Goal: Information Seeking & Learning: Learn about a topic

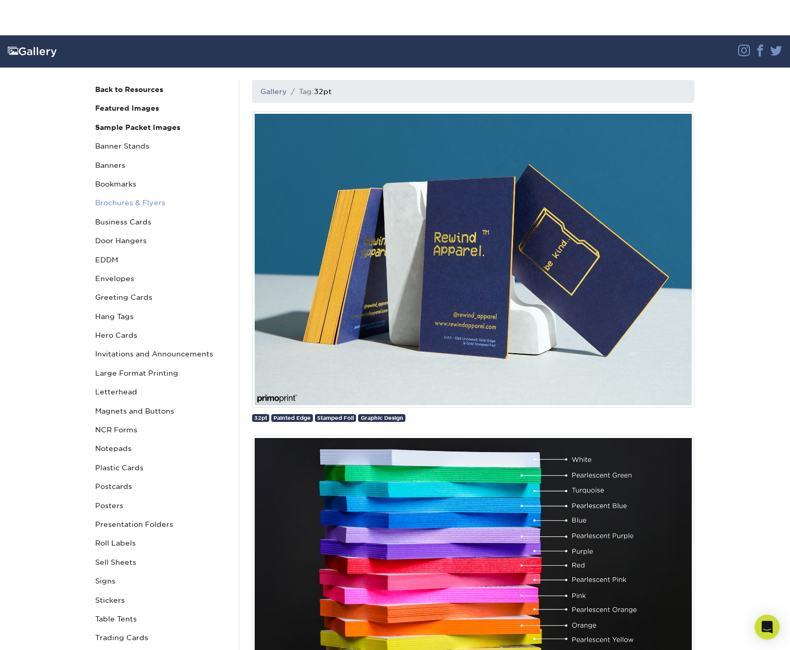
scroll to position [106, 0]
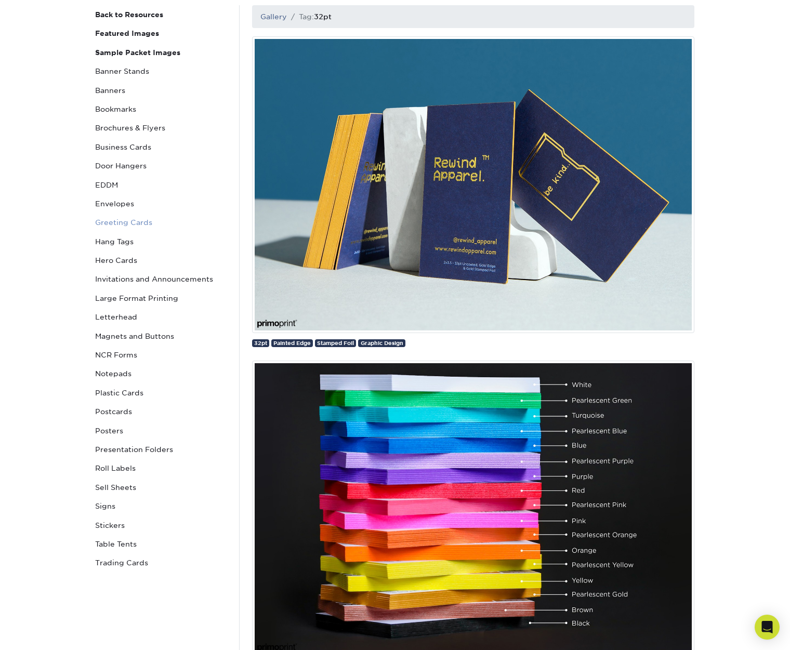
click at [136, 221] on link "Greeting Cards" at bounding box center [161, 222] width 140 height 19
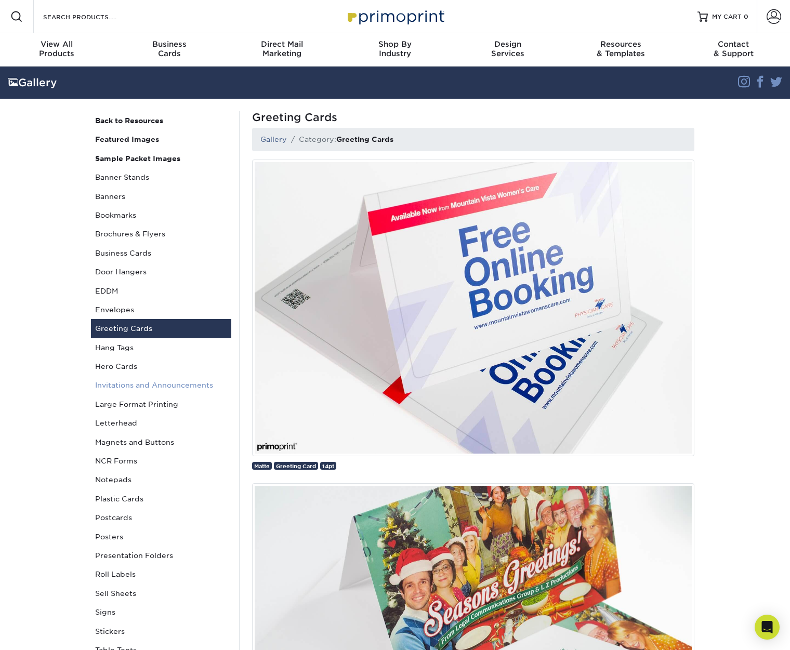
click at [191, 384] on link "Invitations and Announcements" at bounding box center [161, 385] width 140 height 19
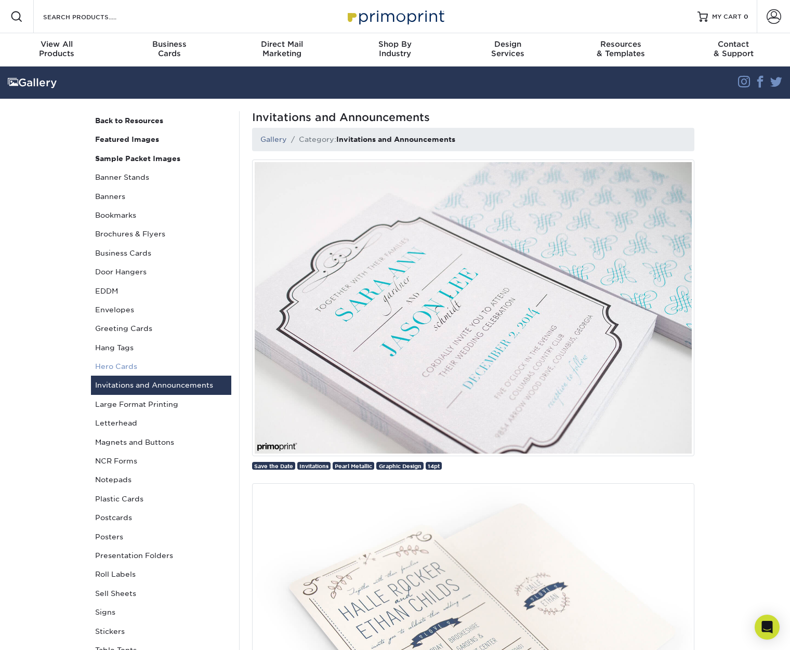
click at [114, 364] on link "Hero Cards" at bounding box center [161, 366] width 140 height 19
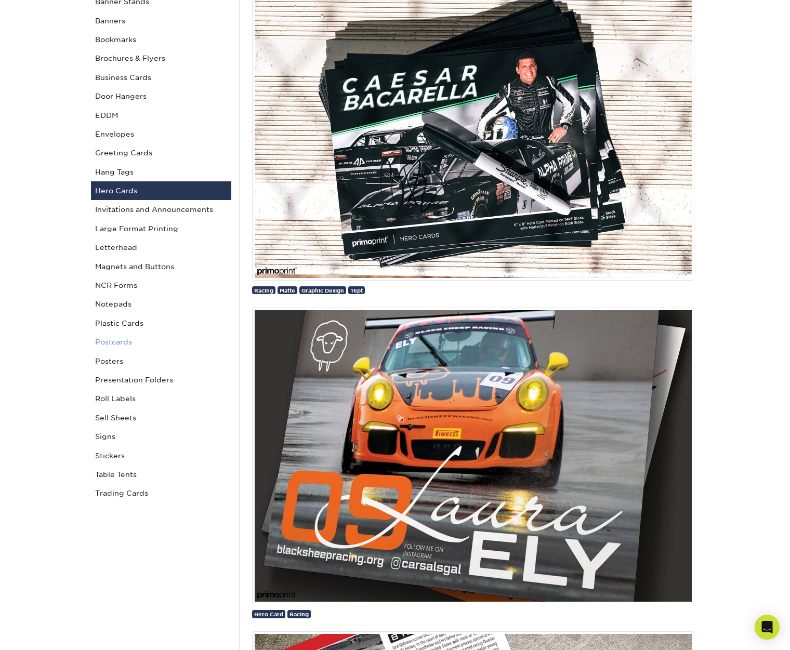
scroll to position [174, 0]
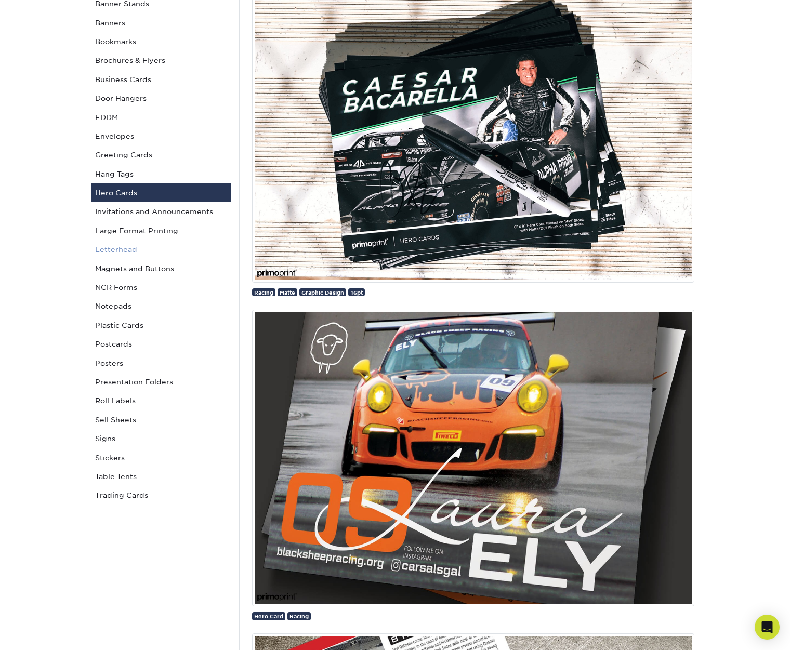
click at [130, 252] on link "Letterhead" at bounding box center [161, 249] width 140 height 19
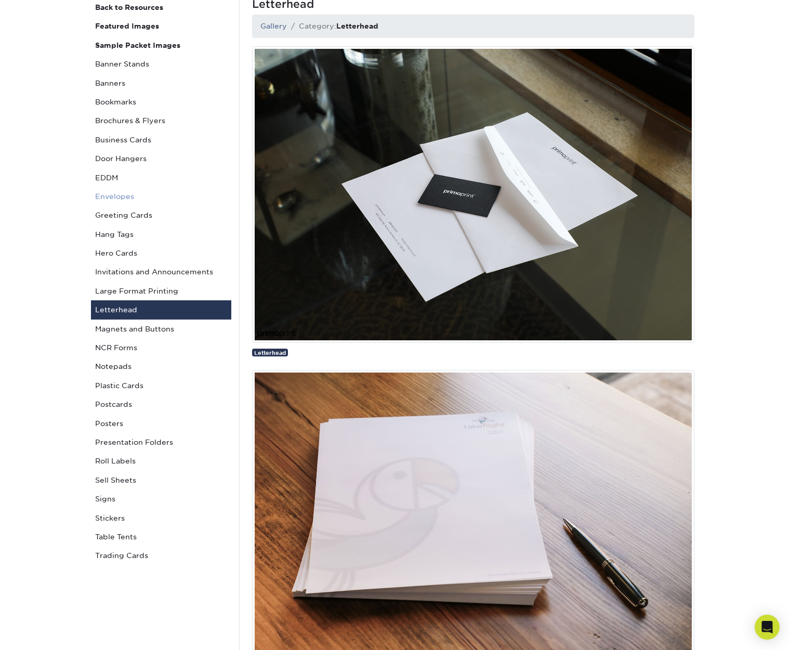
scroll to position [154, 0]
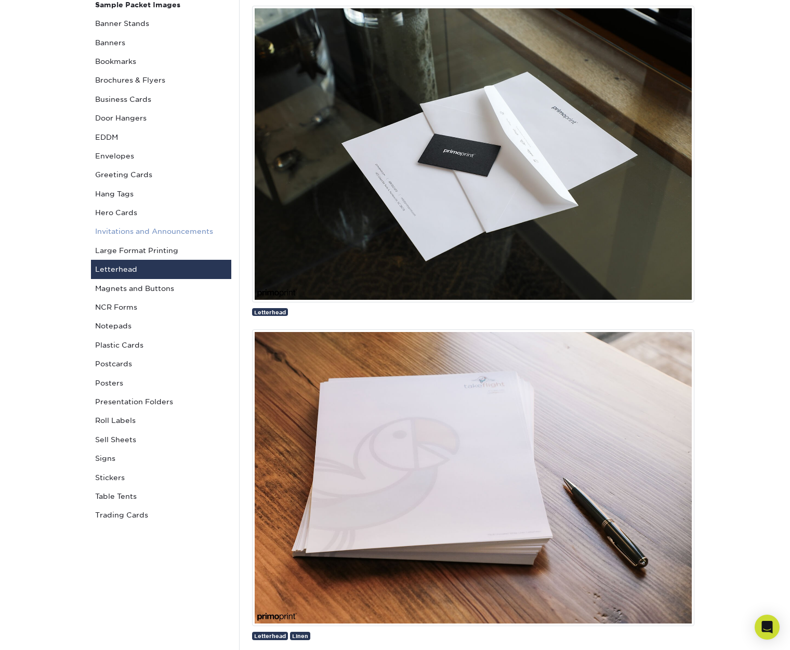
click at [156, 231] on link "Invitations and Announcements" at bounding box center [161, 231] width 140 height 19
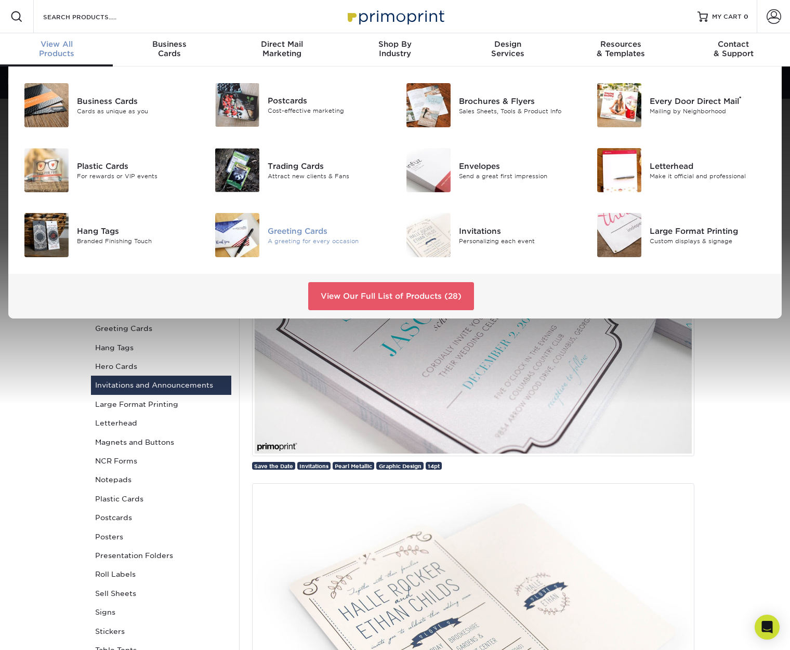
click at [285, 233] on div "Greeting Cards" at bounding box center [328, 230] width 120 height 11
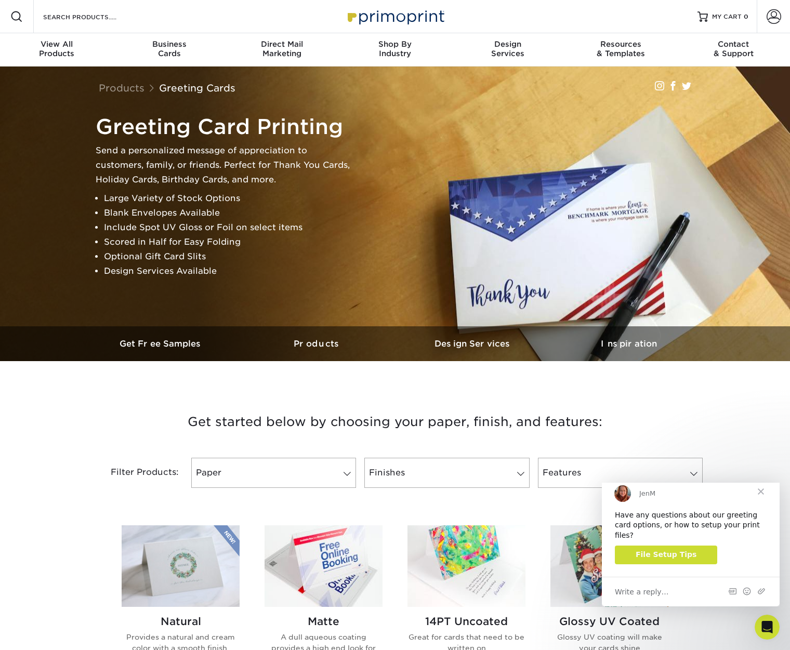
click at [763, 498] on span "Close" at bounding box center [760, 491] width 37 height 37
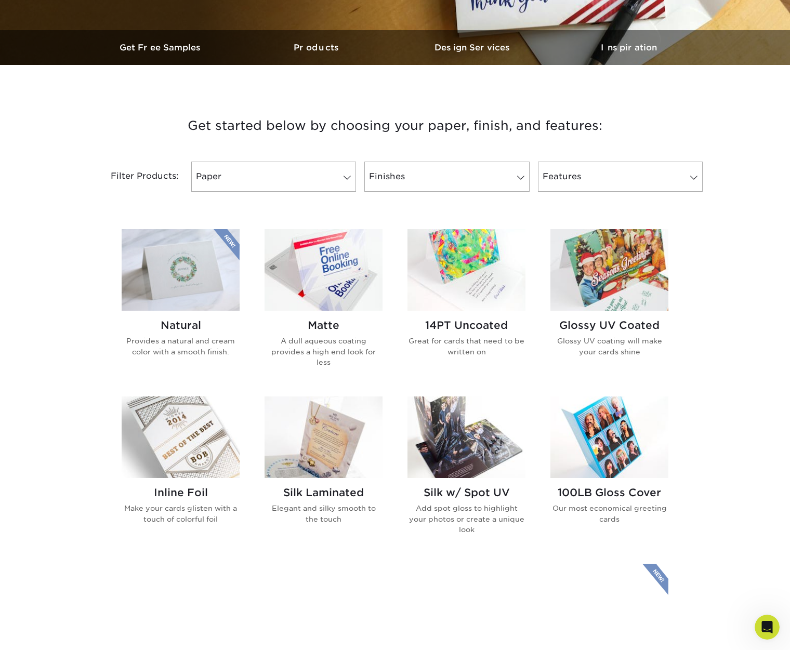
scroll to position [357, 0]
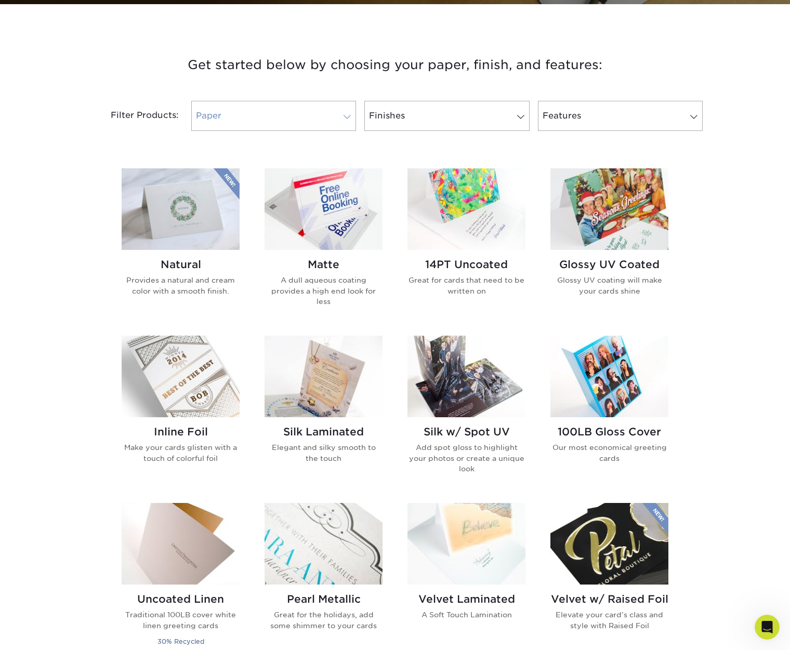
click at [351, 121] on span at bounding box center [347, 117] width 15 height 8
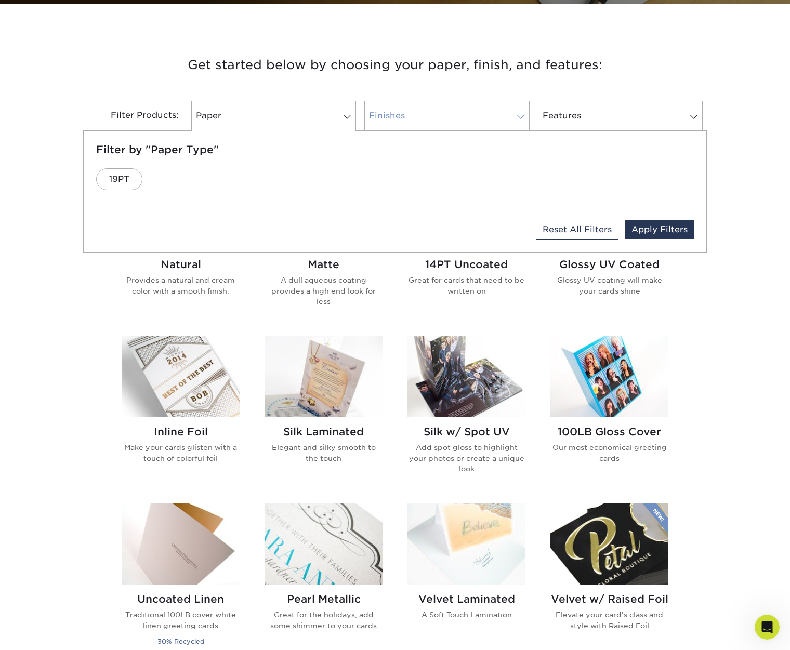
click at [443, 117] on link "Finishes" at bounding box center [446, 116] width 165 height 30
click at [657, 122] on link "Features" at bounding box center [620, 116] width 165 height 30
click at [772, 173] on div "Get started below by choosing your paper, finish, and features: Filtered Matche…" at bounding box center [395, 410] width 790 height 763
